Goal: Find specific page/section: Find specific page/section

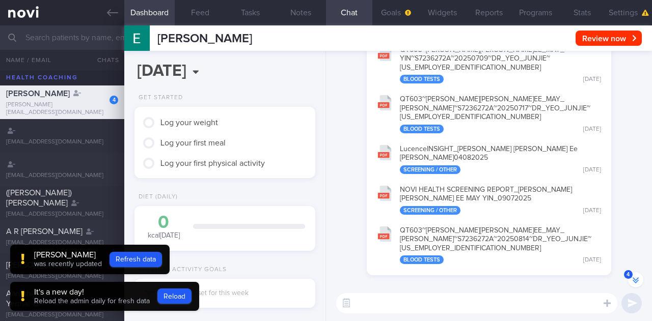
scroll to position [-356, 0]
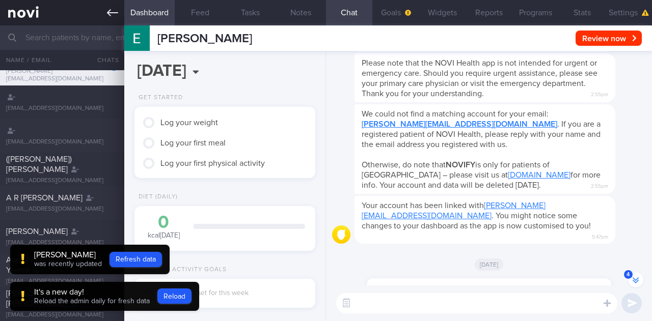
click at [32, 15] on link at bounding box center [62, 12] width 124 height 25
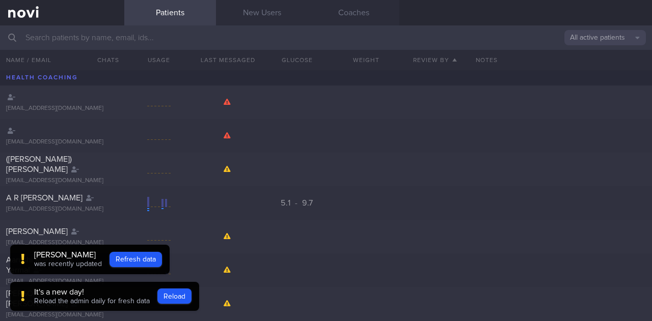
click at [237, 1] on link "New Users" at bounding box center [262, 12] width 92 height 25
click at [279, 13] on link "New Users" at bounding box center [262, 12] width 92 height 25
click at [214, 8] on link "Patients" at bounding box center [170, 12] width 92 height 25
click at [244, 11] on link "New Users" at bounding box center [262, 12] width 92 height 25
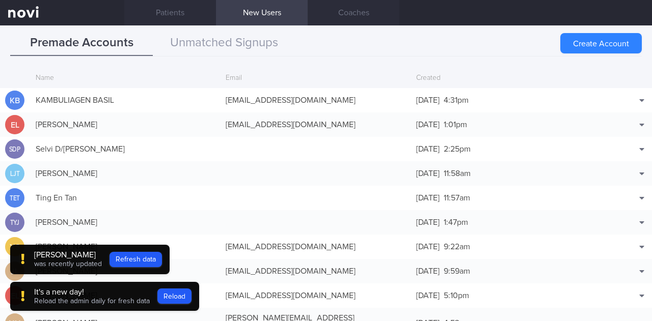
click at [54, 254] on div "[PERSON_NAME]" at bounding box center [68, 255] width 68 height 10
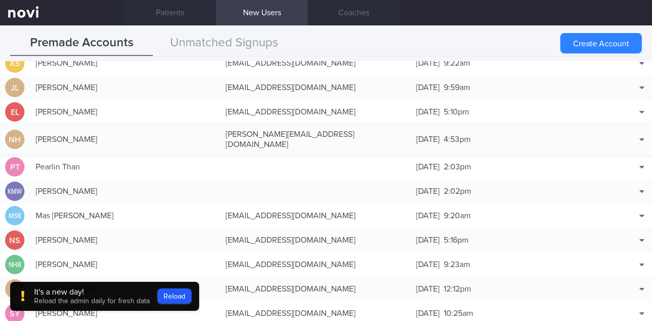
scroll to position [330, 0]
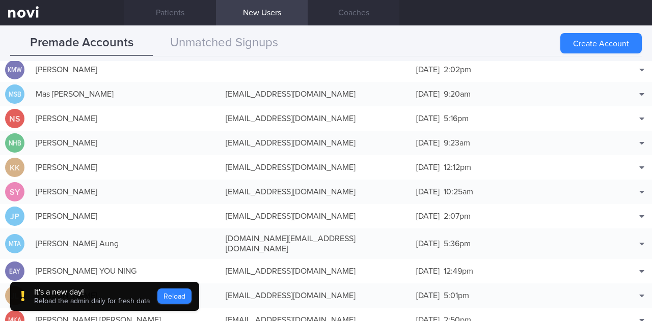
click at [166, 296] on button "Reload" at bounding box center [174, 296] width 34 height 15
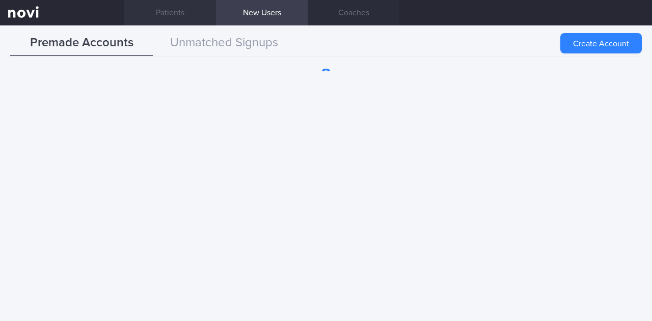
click at [193, 13] on link "Patients" at bounding box center [170, 12] width 92 height 25
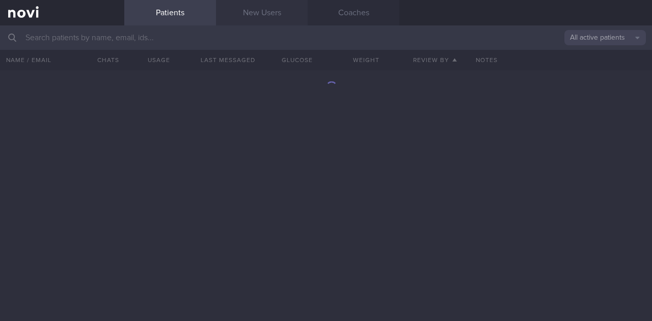
click at [257, 8] on link "New Users" at bounding box center [262, 12] width 92 height 25
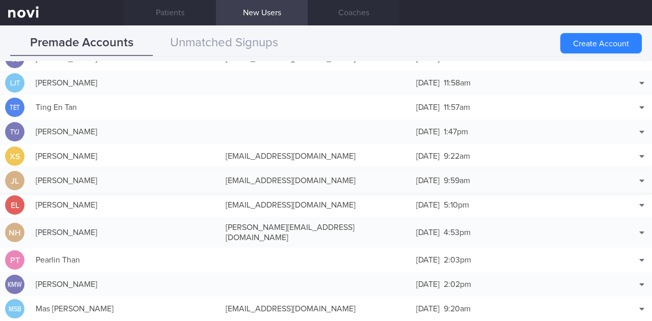
scroll to position [51, 0]
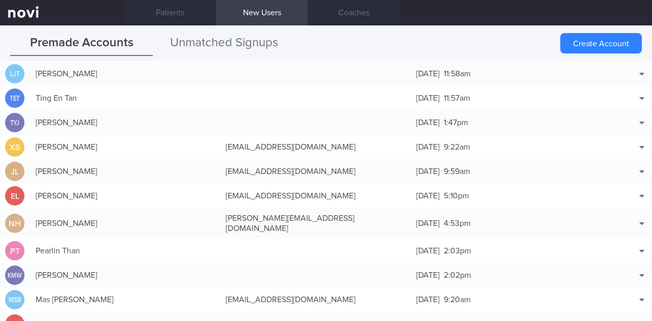
click at [237, 46] on button "Unmatched Signups" at bounding box center [224, 43] width 143 height 25
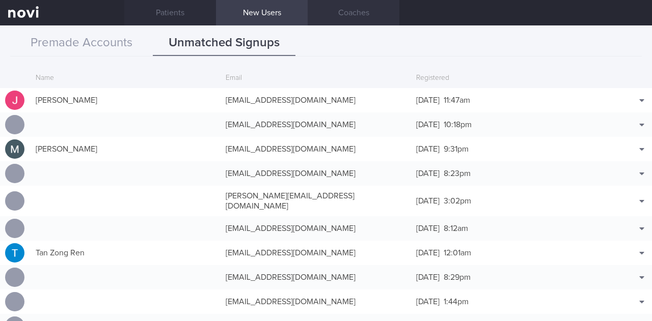
click at [349, 16] on link "Coaches" at bounding box center [353, 12] width 92 height 25
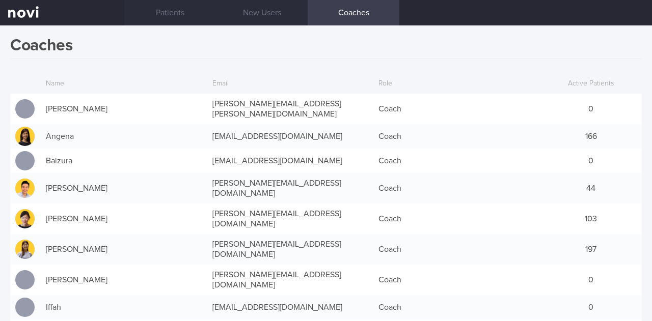
click at [270, 7] on link "New Users" at bounding box center [262, 12] width 92 height 25
click at [184, 15] on link "Patients" at bounding box center [170, 12] width 92 height 25
click at [147, 7] on link "Patients" at bounding box center [170, 12] width 92 height 25
click at [149, 7] on link "Patients" at bounding box center [170, 12] width 92 height 25
click at [194, 16] on link "Patients" at bounding box center [170, 12] width 92 height 25
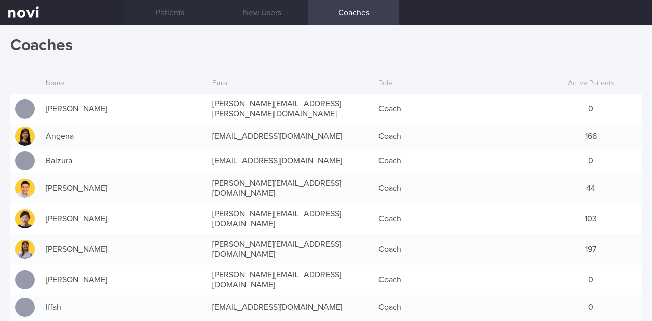
click at [177, 11] on link "Patients" at bounding box center [170, 12] width 92 height 25
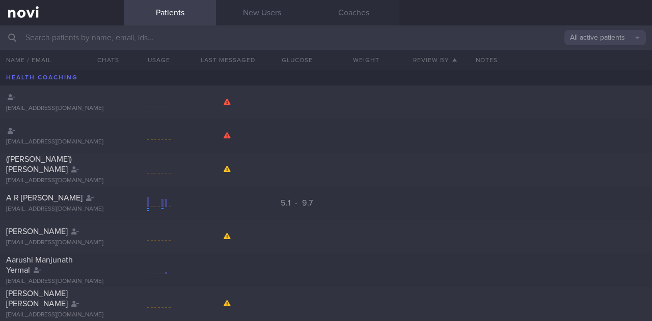
click at [318, 31] on input "text" at bounding box center [326, 37] width 652 height 24
click at [136, 40] on input "text" at bounding box center [326, 37] width 652 height 24
click at [385, 37] on input "text" at bounding box center [326, 37] width 652 height 24
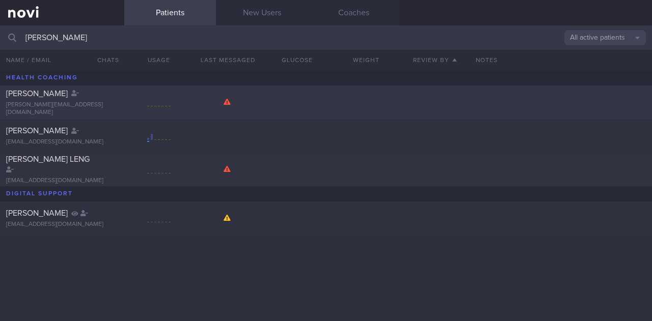
type input "[PERSON_NAME]"
click at [60, 112] on div "[PERSON_NAME] [PERSON_NAME][EMAIL_ADDRESS][DOMAIN_NAME]" at bounding box center [326, 103] width 652 height 34
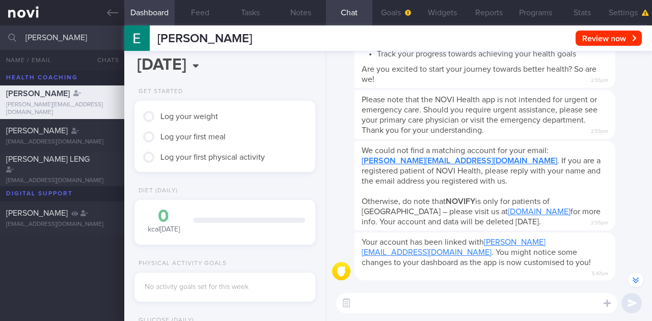
scroll to position [-356, 0]
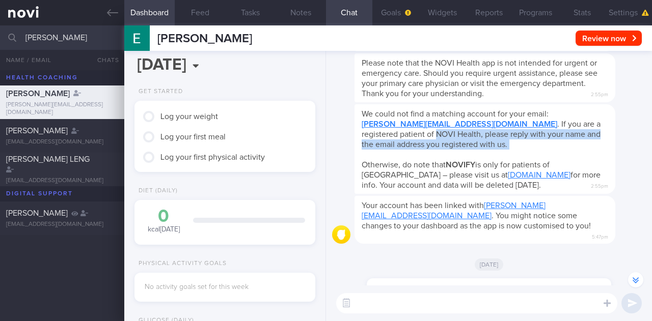
drag, startPoint x: 454, startPoint y: 198, endPoint x: 352, endPoint y: 180, distance: 103.4
click at [352, 180] on div "We could not find a matching account for your email: [PERSON_NAME][EMAIL_ADDRES…" at bounding box center [489, 150] width 314 height 92
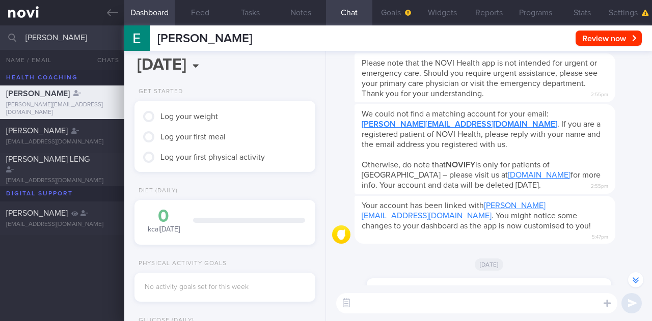
click at [394, 150] on div "We could not find a matching account for your email: [PERSON_NAME][EMAIL_ADDRES…" at bounding box center [484, 149] width 261 height 90
